Goal: Check status: Check status

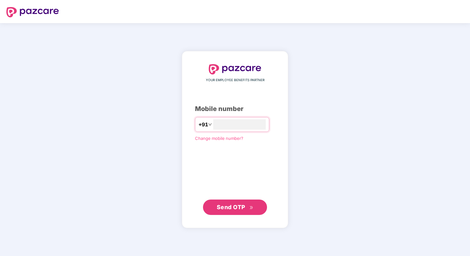
type input "**********"
click at [238, 208] on span "Send OTP" at bounding box center [231, 206] width 29 height 7
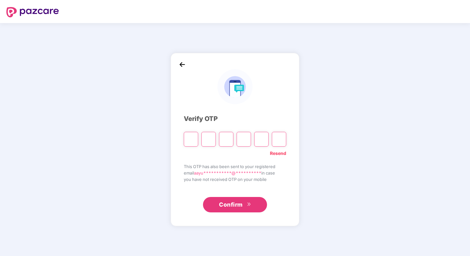
paste input "*"
type input "*"
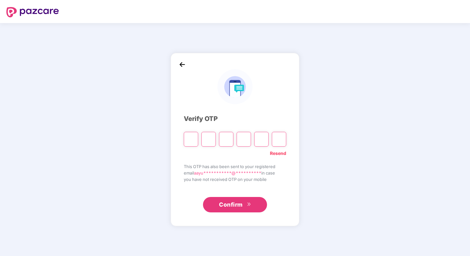
type input "*"
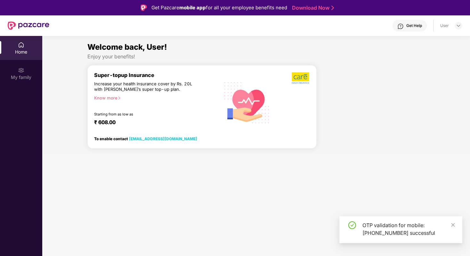
click at [20, 53] on div "Home" at bounding box center [21, 52] width 42 height 6
click at [26, 25] on img at bounding box center [29, 25] width 42 height 8
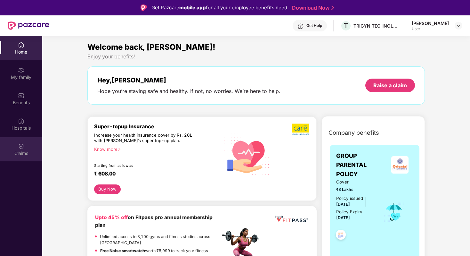
click at [23, 150] on div "Claims" at bounding box center [21, 153] width 42 height 6
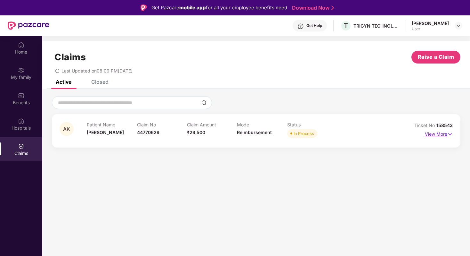
click at [449, 134] on img at bounding box center [450, 133] width 5 height 7
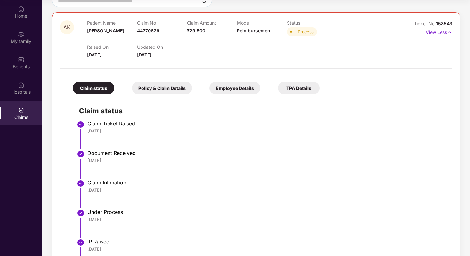
scroll to position [65, 0]
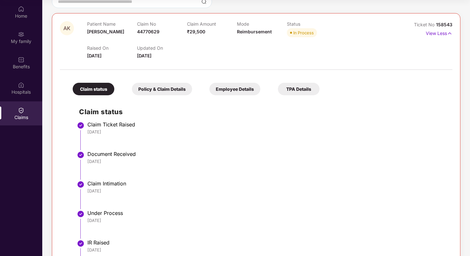
click at [171, 88] on div "Policy & Claim Details" at bounding box center [162, 89] width 60 height 12
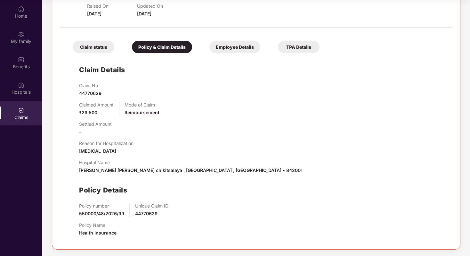
scroll to position [0, 0]
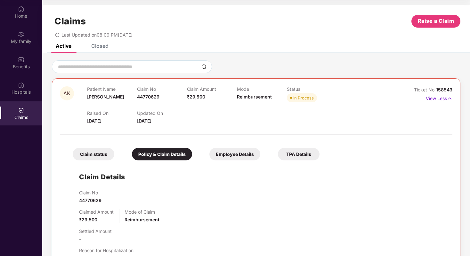
click at [227, 151] on div "Employee Details" at bounding box center [235, 154] width 51 height 12
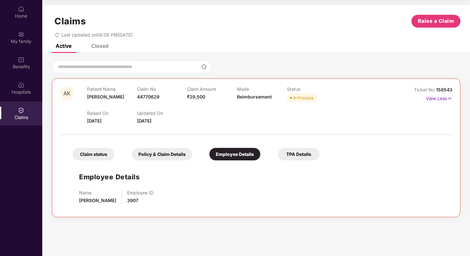
click at [299, 157] on div "TPA Details" at bounding box center [299, 154] width 42 height 12
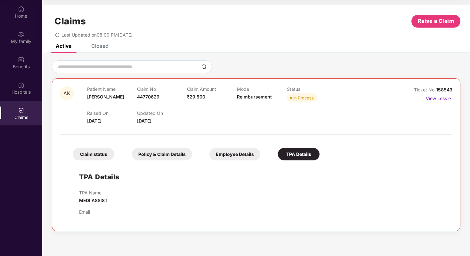
click at [152, 157] on div "Policy & Claim Details" at bounding box center [162, 154] width 60 height 12
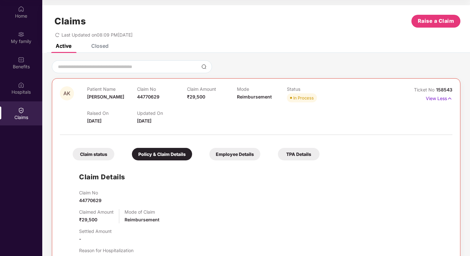
click at [99, 158] on div "Claim status" at bounding box center [94, 154] width 42 height 12
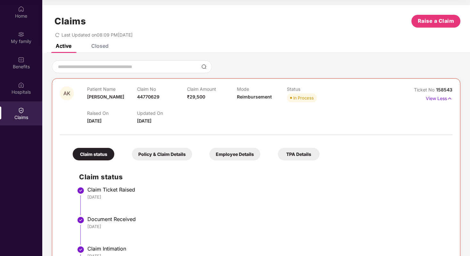
click at [146, 155] on div "Policy & Claim Details" at bounding box center [162, 154] width 60 height 12
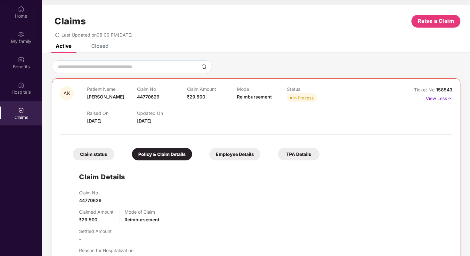
click at [99, 153] on div "Claim status" at bounding box center [94, 154] width 42 height 12
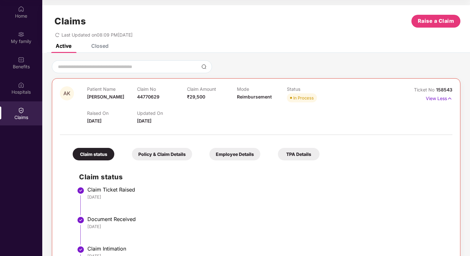
click at [217, 156] on div "Employee Details" at bounding box center [235, 154] width 51 height 12
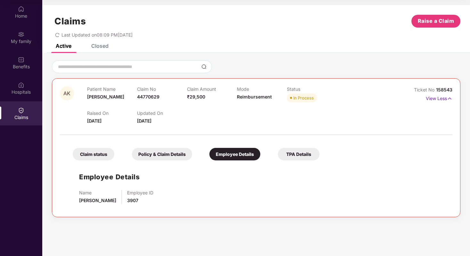
click at [292, 155] on div "TPA Details" at bounding box center [299, 154] width 42 height 12
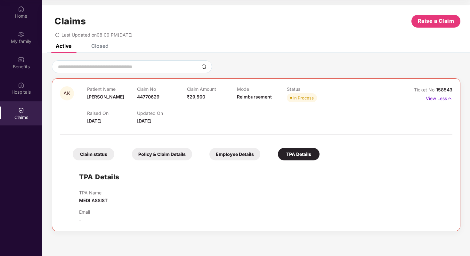
click at [220, 158] on div "Employee Details" at bounding box center [235, 154] width 51 height 12
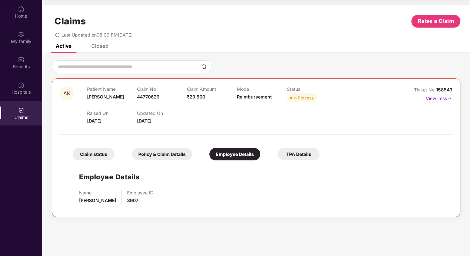
click at [161, 155] on div "Policy & Claim Details" at bounding box center [162, 154] width 60 height 12
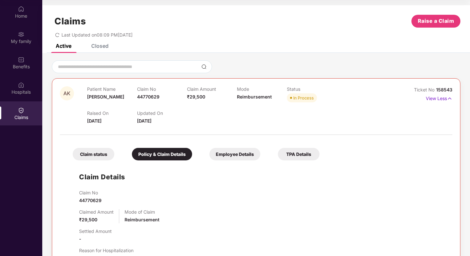
click at [105, 149] on div "Claim status" at bounding box center [94, 154] width 42 height 12
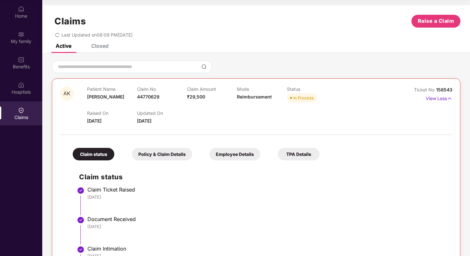
click at [97, 44] on div "Closed" at bounding box center [99, 46] width 17 height 6
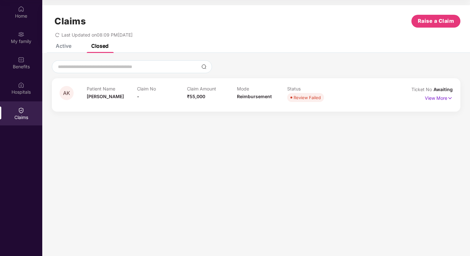
click at [65, 49] on div "Active" at bounding box center [58, 46] width 25 height 14
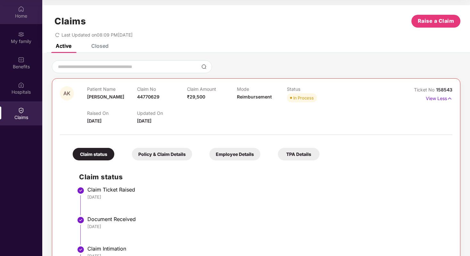
click at [25, 13] on div "Home" at bounding box center [21, 16] width 42 height 6
